Goal: Task Accomplishment & Management: Use online tool/utility

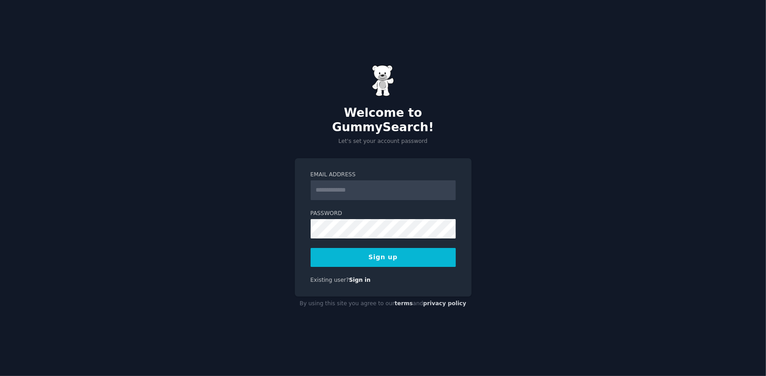
click at [328, 182] on input "Email Address" at bounding box center [383, 190] width 145 height 20
type input "**********"
click at [345, 252] on button "Sign up" at bounding box center [383, 257] width 145 height 19
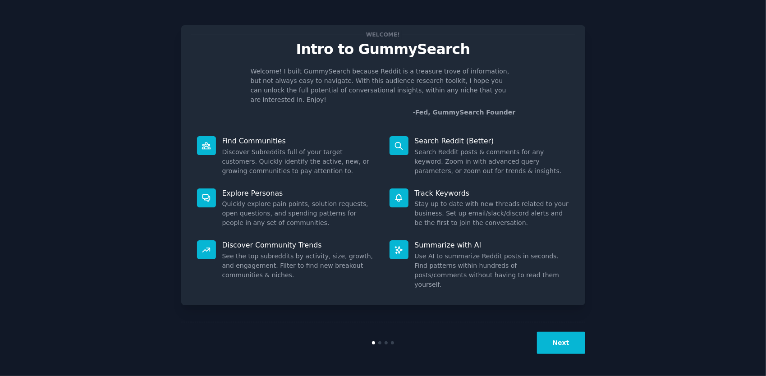
click at [564, 343] on button "Next" at bounding box center [561, 343] width 48 height 22
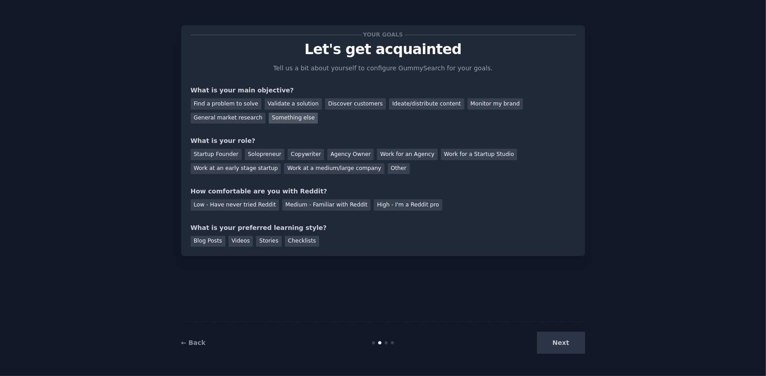
click at [269, 117] on div "Something else" at bounding box center [293, 118] width 49 height 11
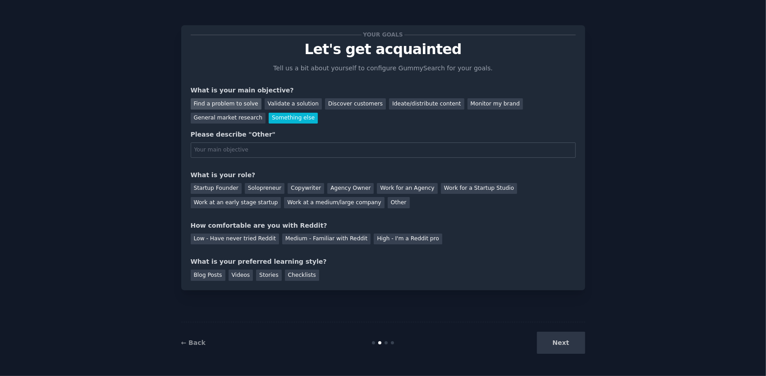
click at [228, 102] on div "Find a problem to solve" at bounding box center [226, 103] width 71 height 11
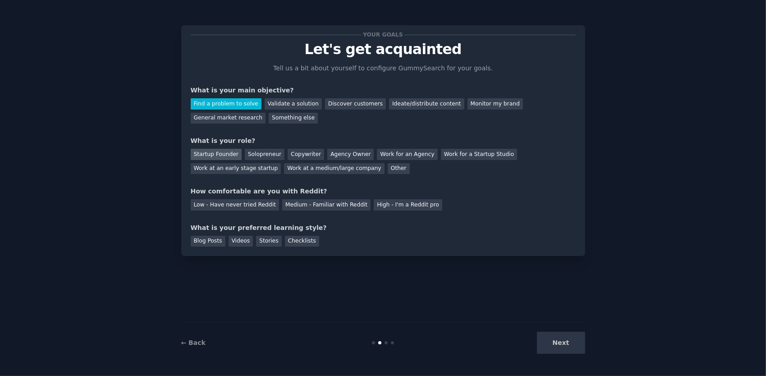
click at [218, 151] on div "Startup Founder" at bounding box center [216, 154] width 51 height 11
click at [384, 204] on div "High - I'm a Reddit pro" at bounding box center [408, 204] width 69 height 11
click at [207, 242] on div "Blog Posts" at bounding box center [208, 241] width 35 height 11
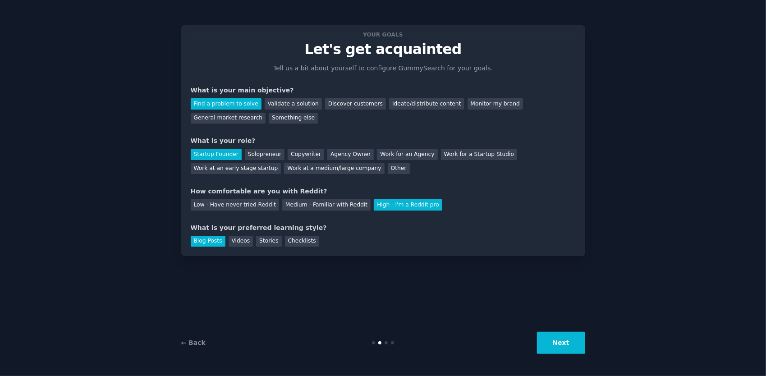
click at [558, 344] on button "Next" at bounding box center [561, 343] width 48 height 22
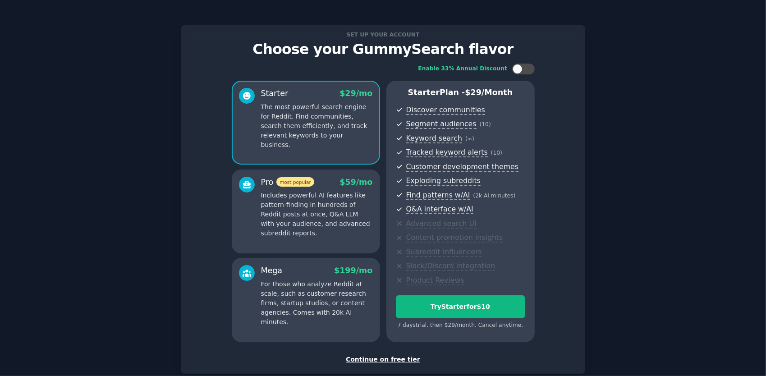
scroll to position [51, 0]
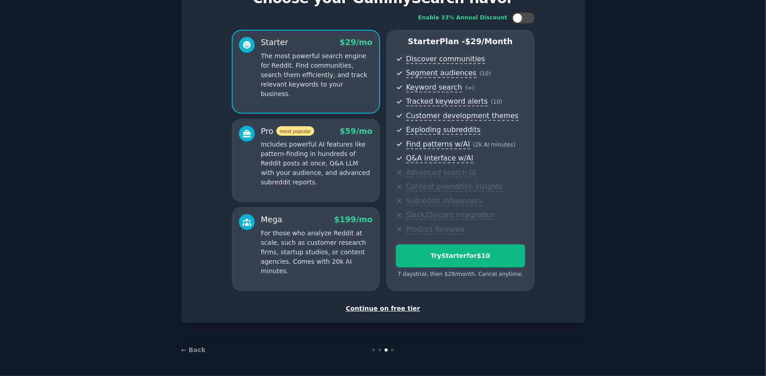
click at [384, 307] on div "Continue on free tier" at bounding box center [383, 308] width 385 height 9
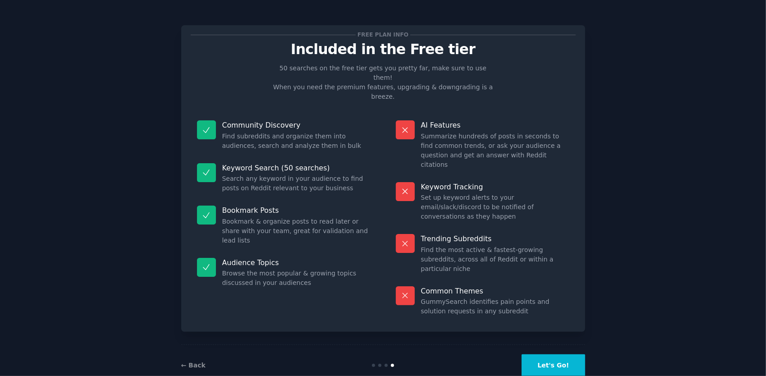
click at [564, 354] on button "Let's Go!" at bounding box center [553, 365] width 63 height 22
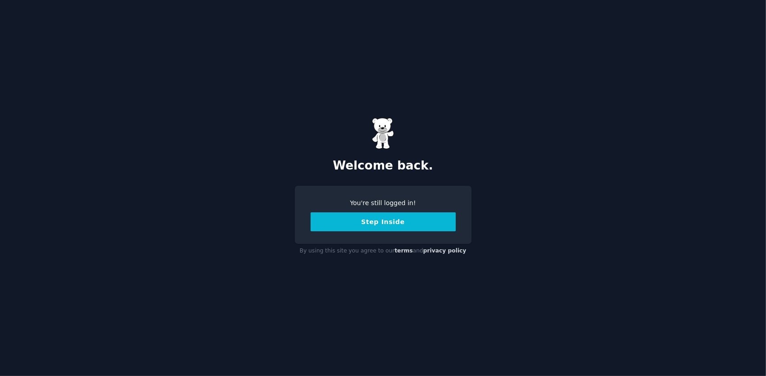
click at [376, 223] on button "Step Inside" at bounding box center [383, 221] width 145 height 19
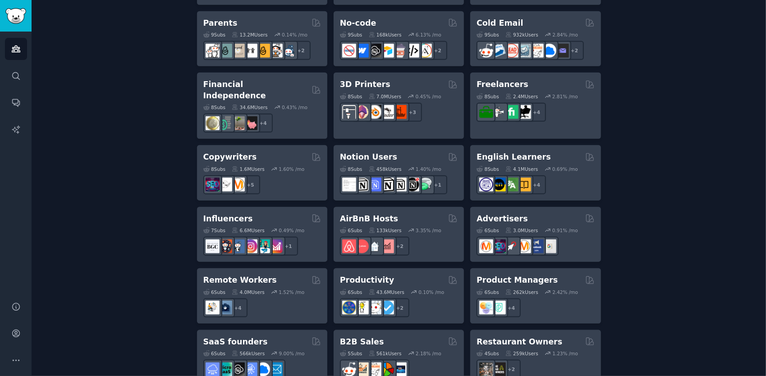
scroll to position [663, 0]
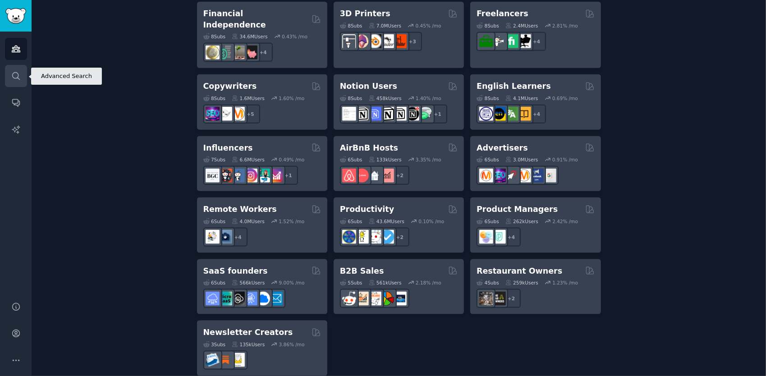
click at [16, 75] on icon "Sidebar" at bounding box center [15, 75] width 9 height 9
